Goal: Check status: Check status

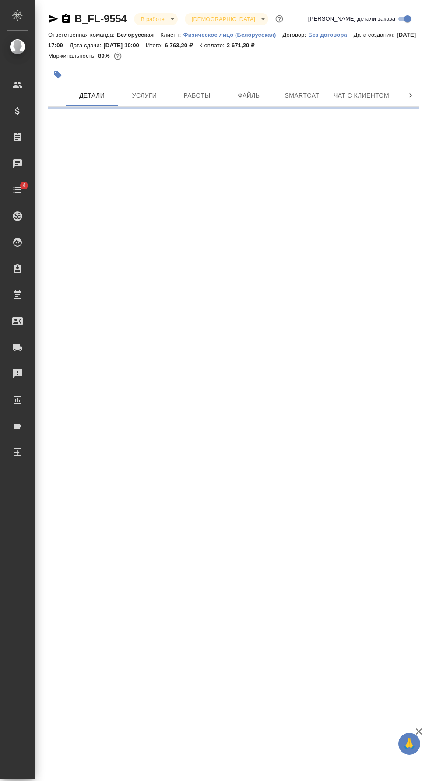
select select "RU"
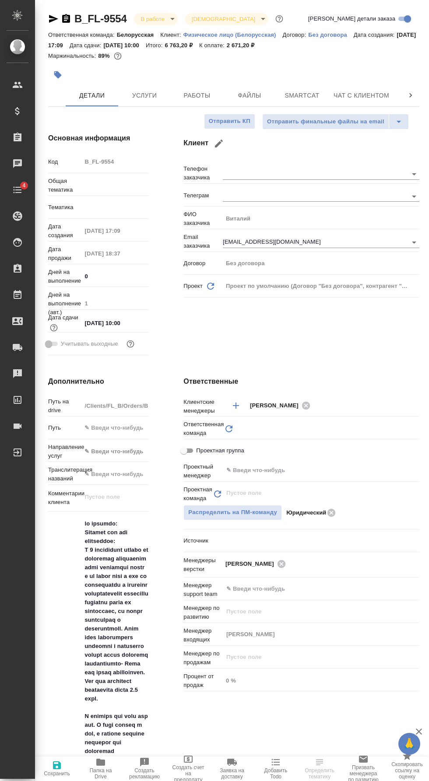
type textarea "x"
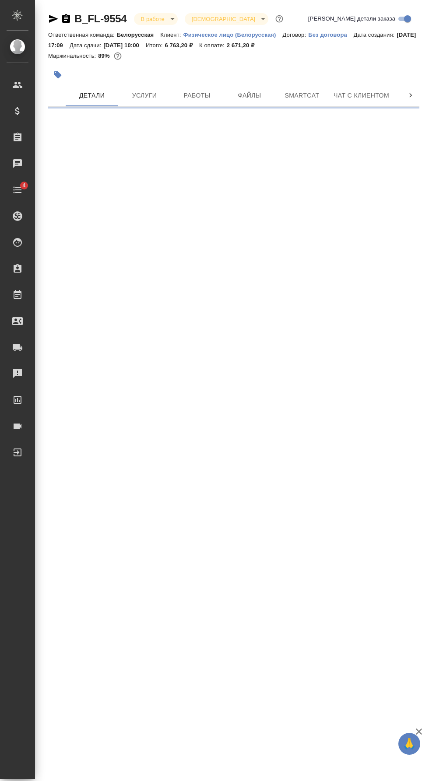
select select "RU"
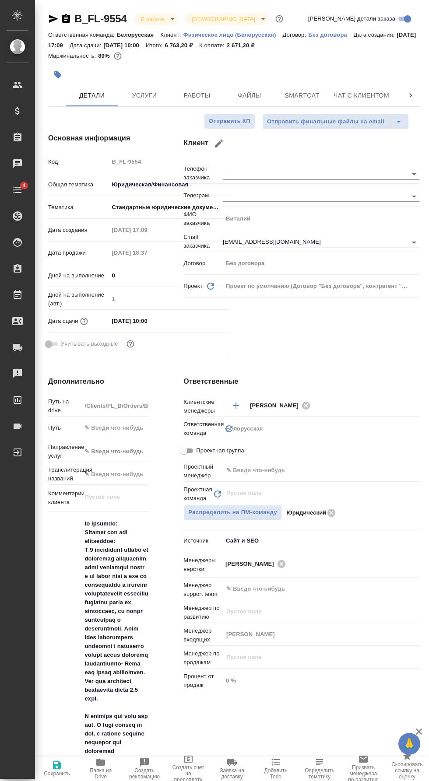
type textarea "x"
click at [209, 95] on span "Работы" at bounding box center [197, 95] width 42 height 11
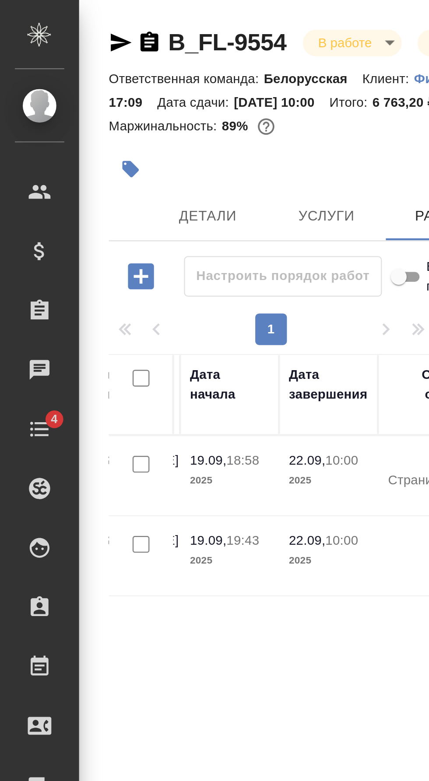
click at [69, 17] on icon "button" at bounding box center [66, 18] width 8 height 9
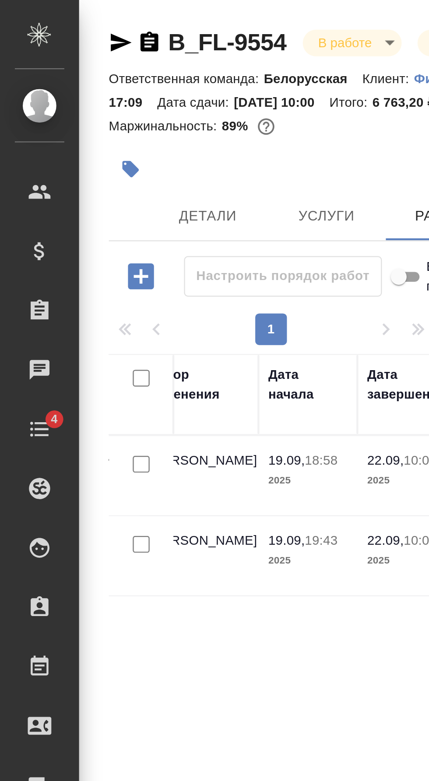
scroll to position [0, 370]
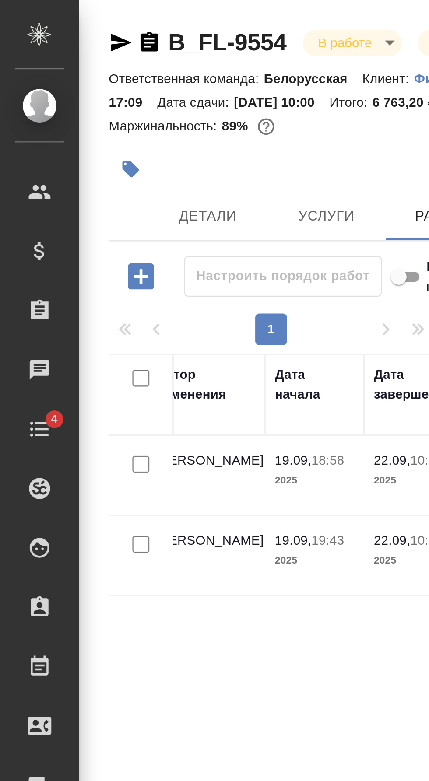
click at [102, 101] on span "Детали" at bounding box center [92, 95] width 42 height 11
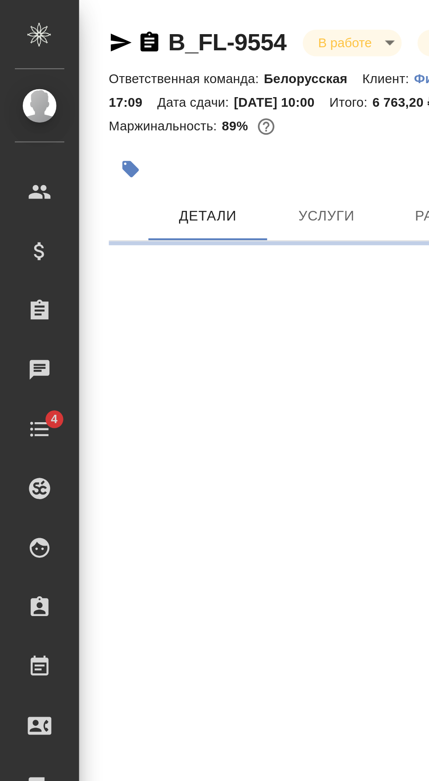
select select "RU"
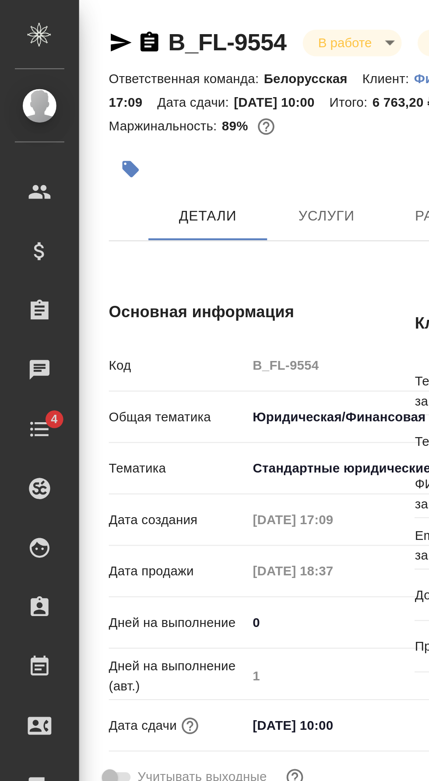
type textarea "x"
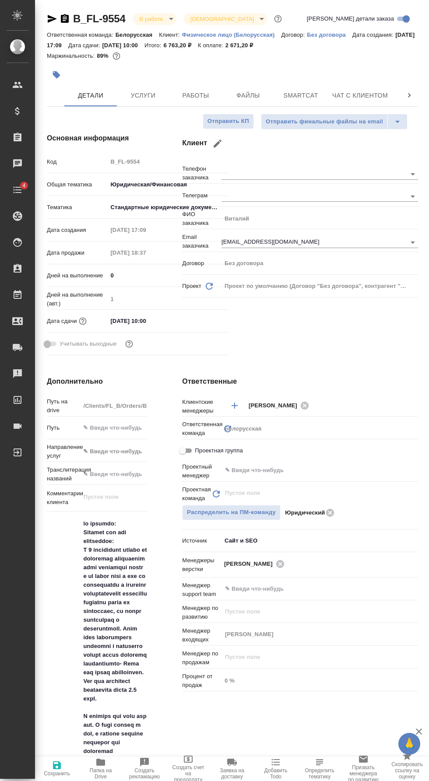
click at [303, 466] on input "text" at bounding box center [305, 470] width 162 height 10
type textarea "x"
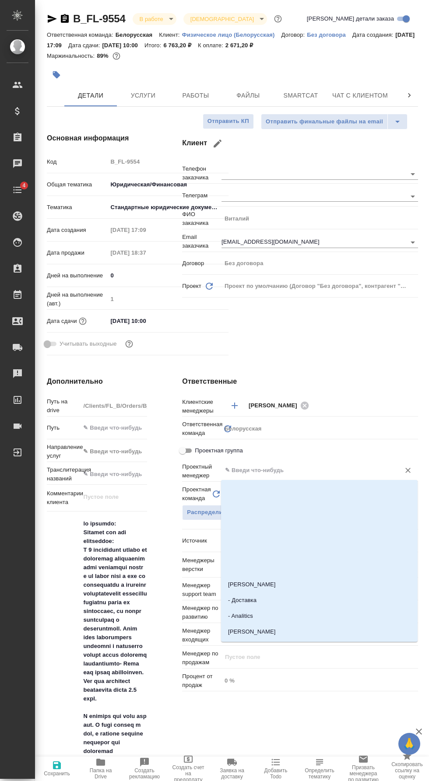
type textarea "x"
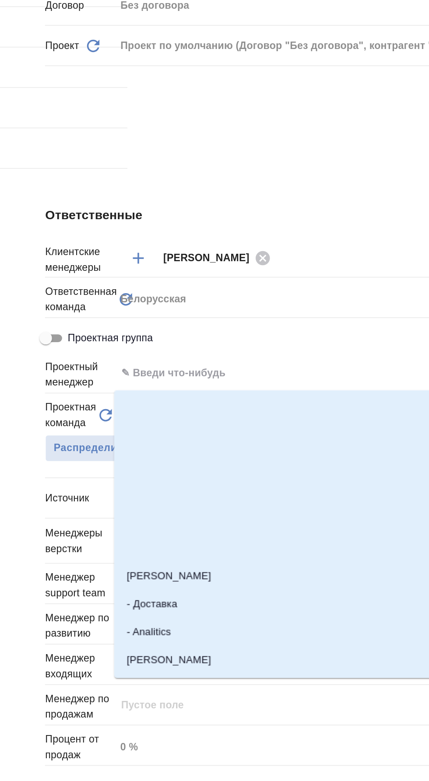
type textarea "x"
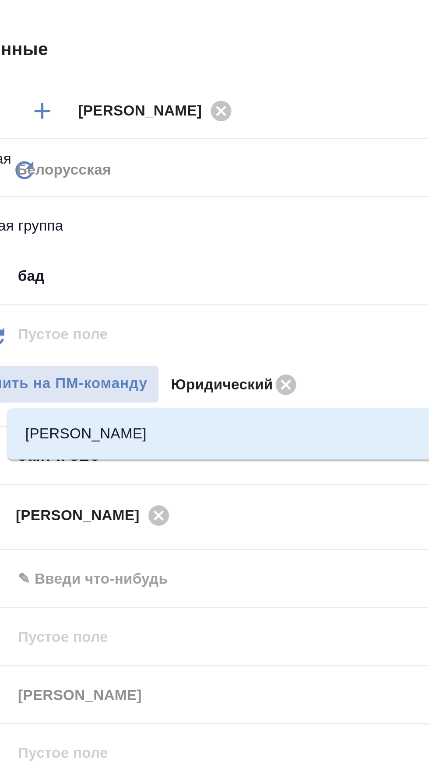
type input "бада"
click at [296, 524] on li "Баданян Артак" at bounding box center [319, 532] width 196 height 16
type textarea "x"
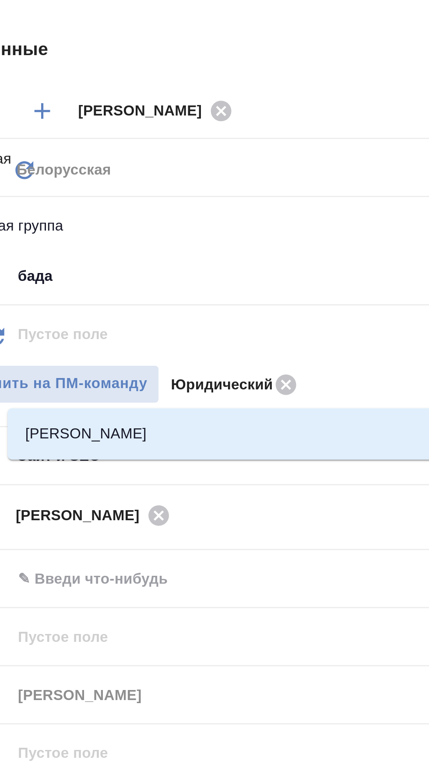
type input "Баданян Артак"
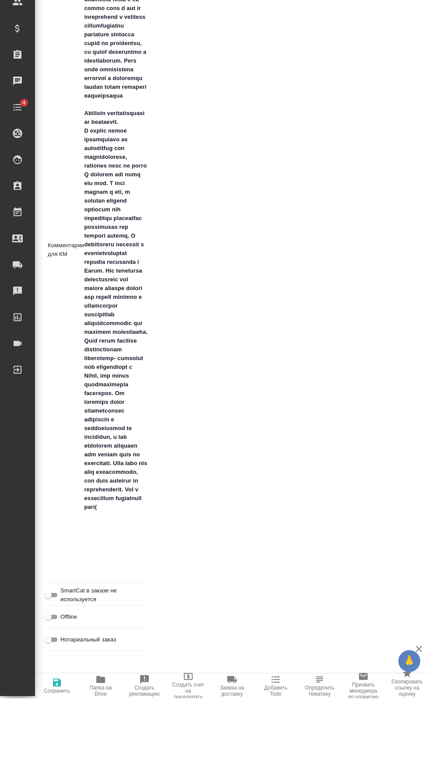
scroll to position [1259, 0]
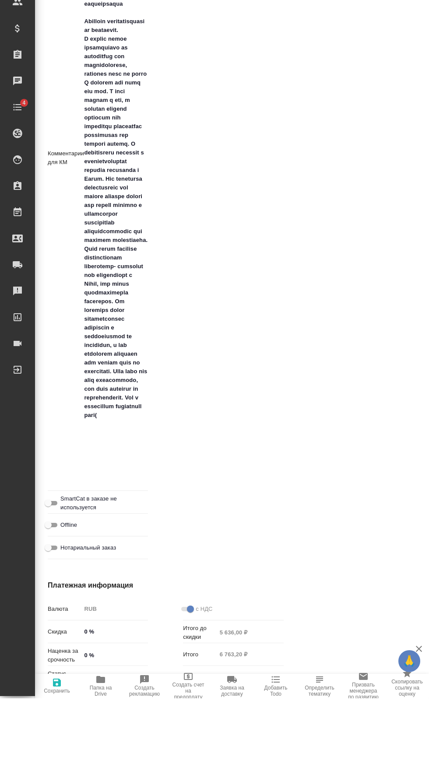
type textarea "x"
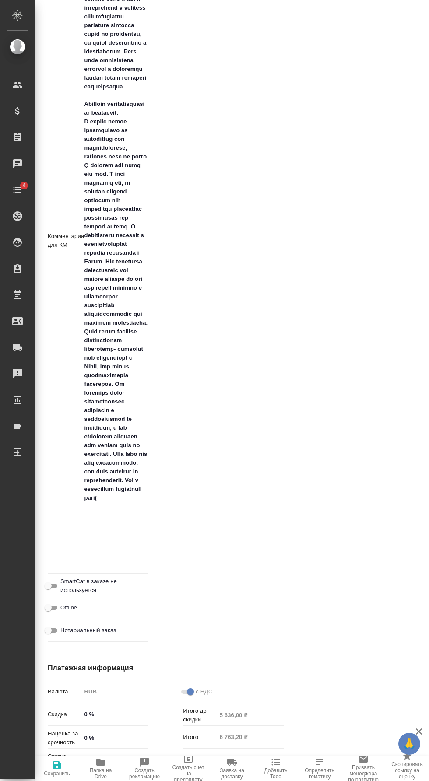
type textarea "x"
type input "Баданян Артак"
click at [59, 772] on span "Сохранить" at bounding box center [57, 773] width 26 height 6
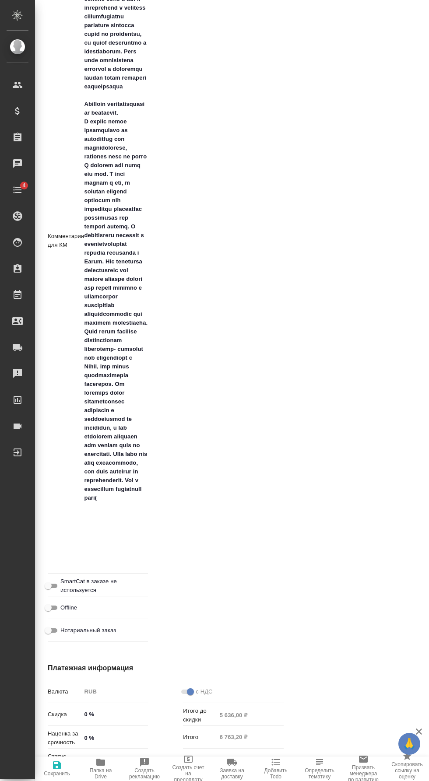
type textarea "x"
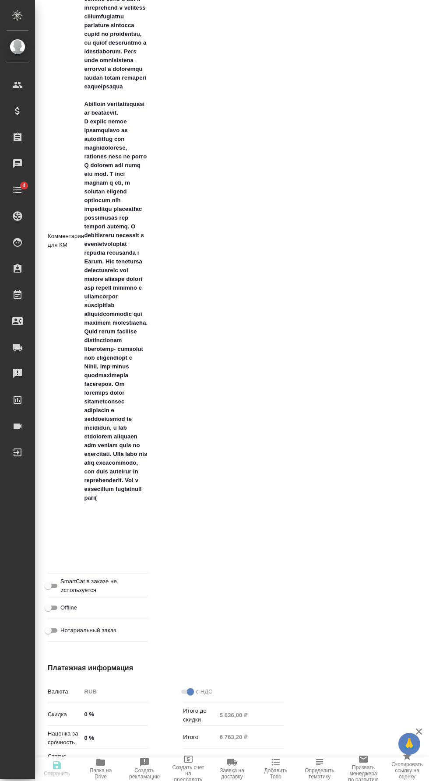
type textarea "x"
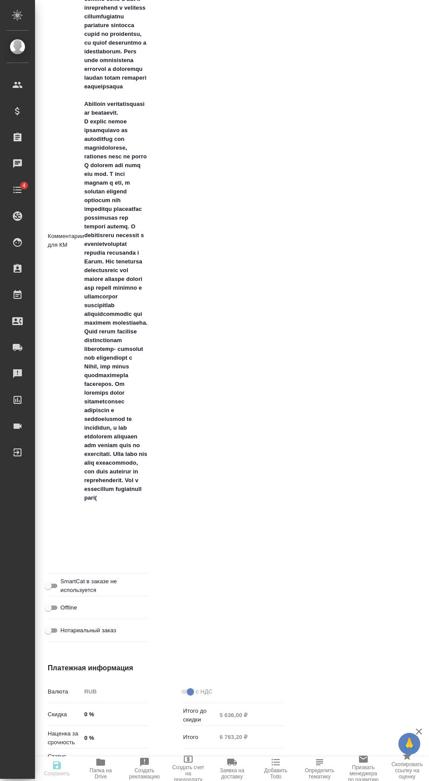
type textarea "x"
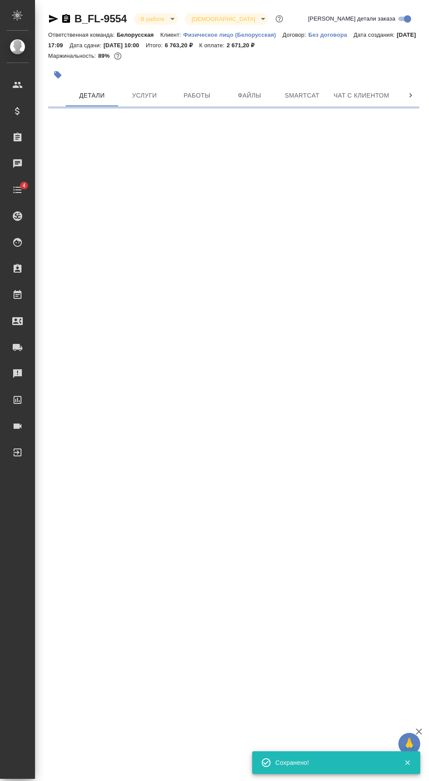
scroll to position [0, 0]
select select "RU"
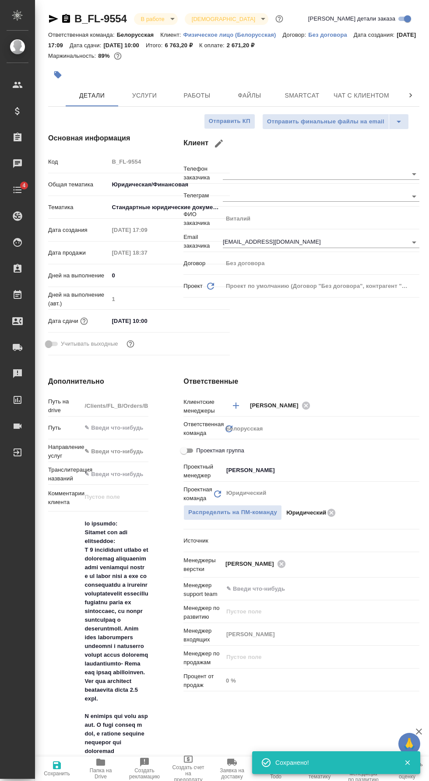
type textarea "x"
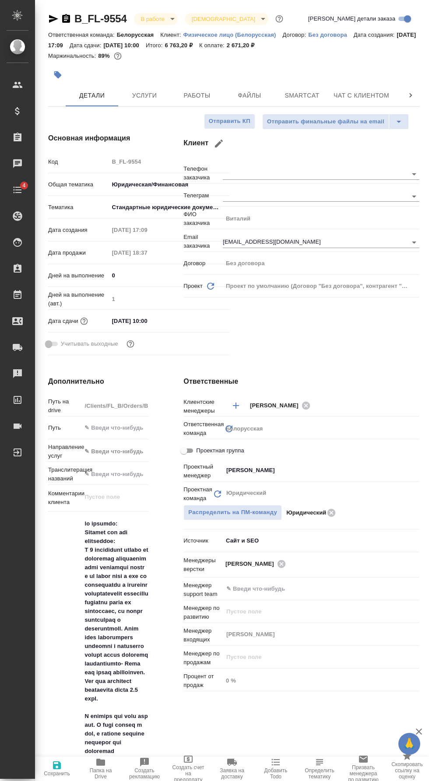
click at [158, 96] on span "Услуги" at bounding box center [144, 95] width 42 height 11
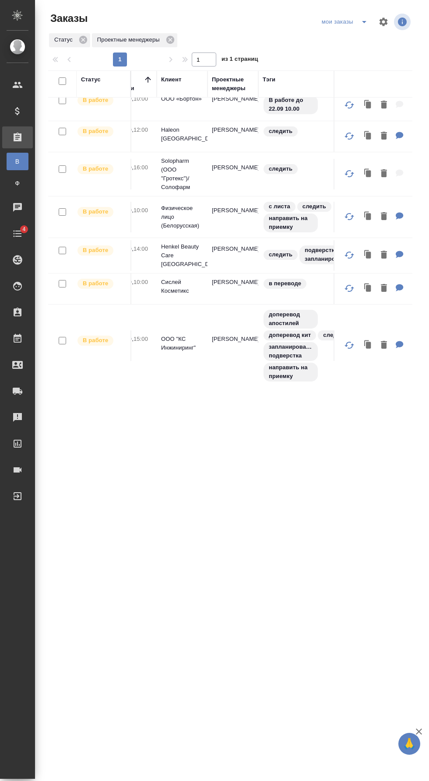
scroll to position [70, 0]
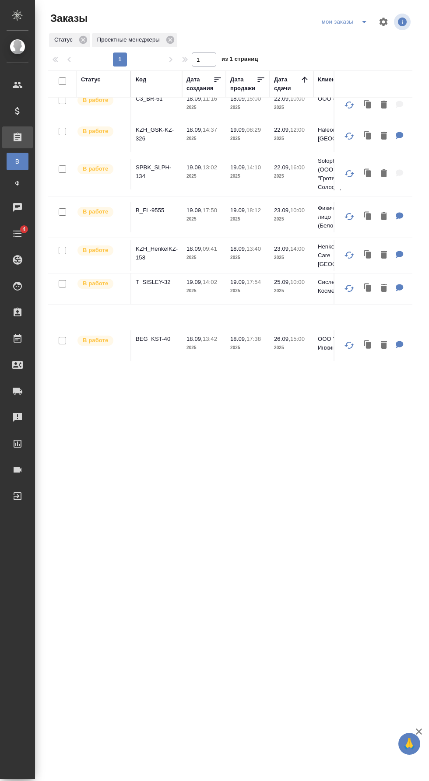
click at [164, 280] on p "T_SISLEY-32" at bounding box center [157, 282] width 42 height 9
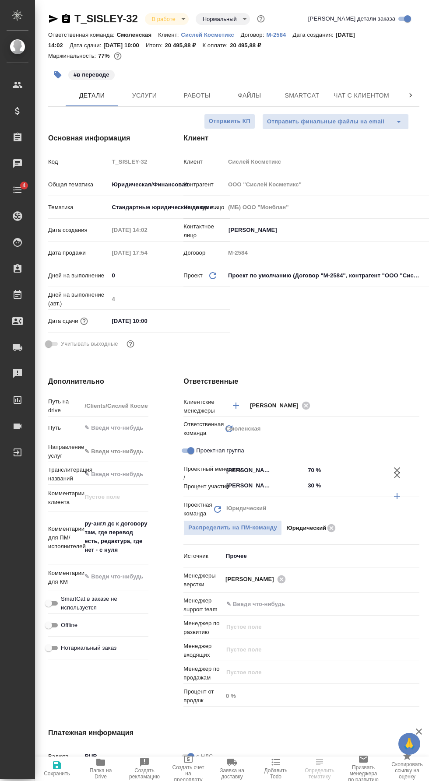
select select "RU"
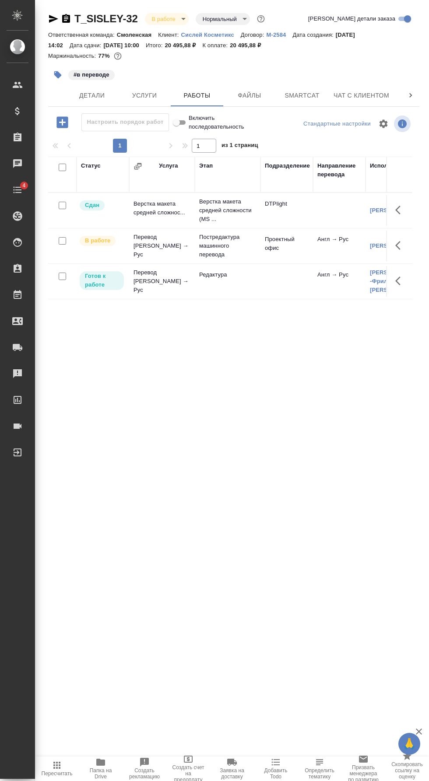
click at [96, 98] on span "Детали" at bounding box center [92, 95] width 42 height 11
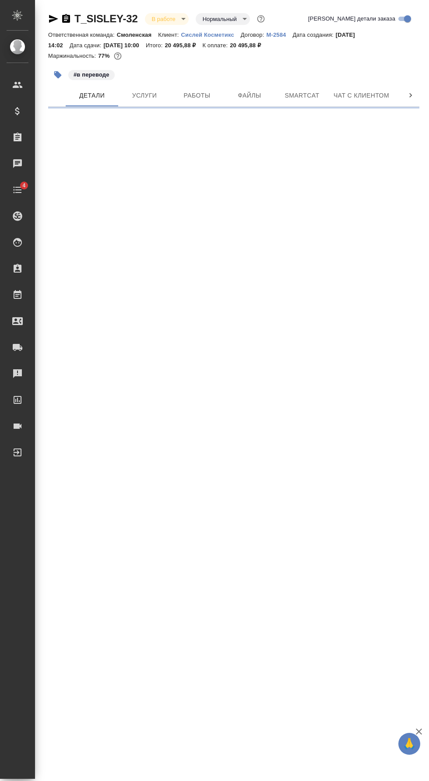
select select "RU"
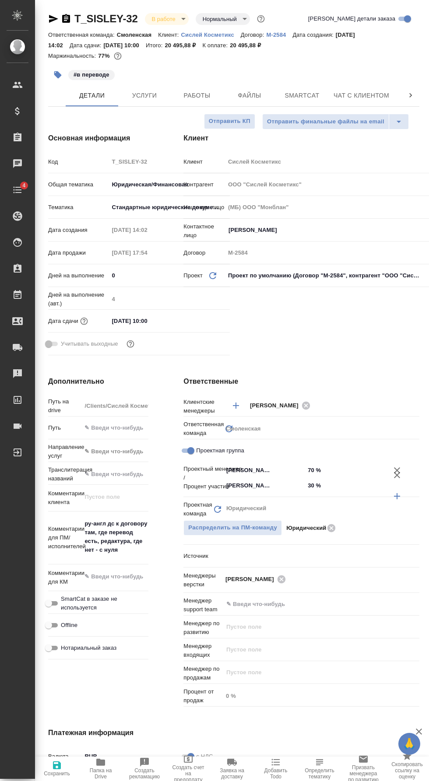
type textarea "x"
click at [159, 91] on span "Услуги" at bounding box center [144, 95] width 42 height 11
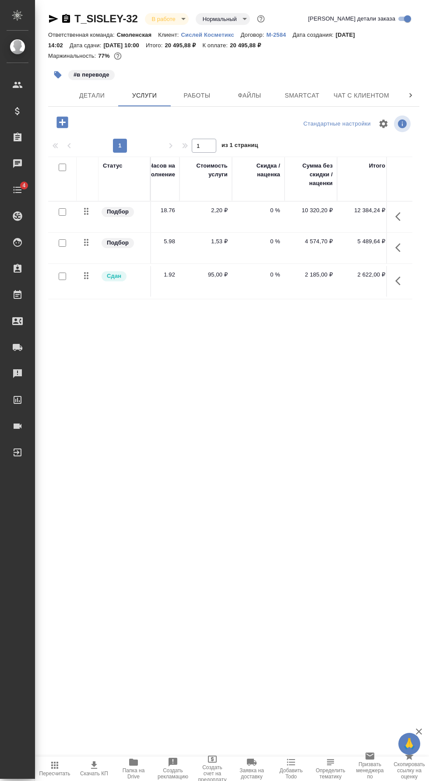
scroll to position [0, 460]
click at [212, 93] on span "Работы" at bounding box center [197, 95] width 42 height 11
